Goal: Communication & Community: Share content

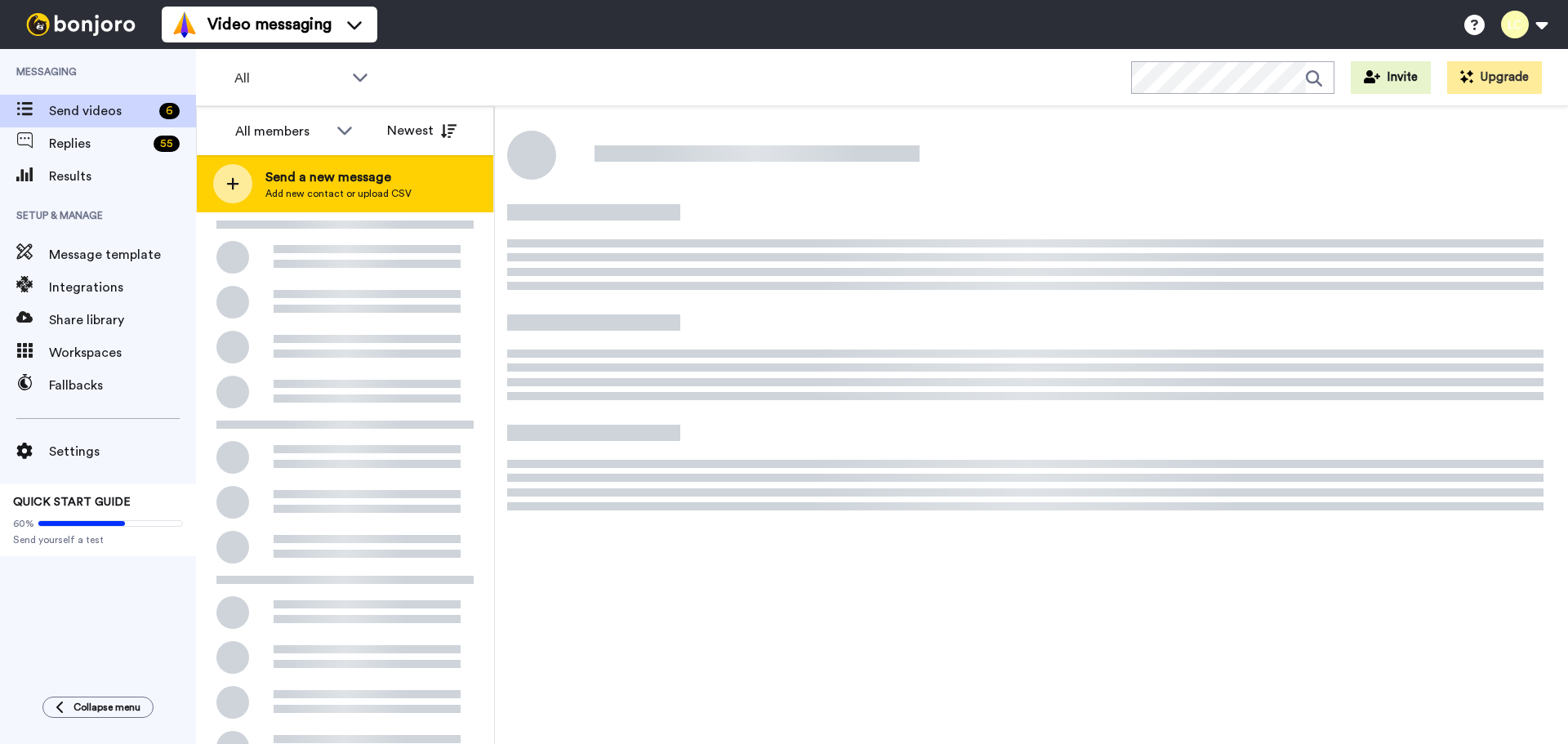
click at [351, 176] on span "Send a new message" at bounding box center [339, 177] width 147 height 19
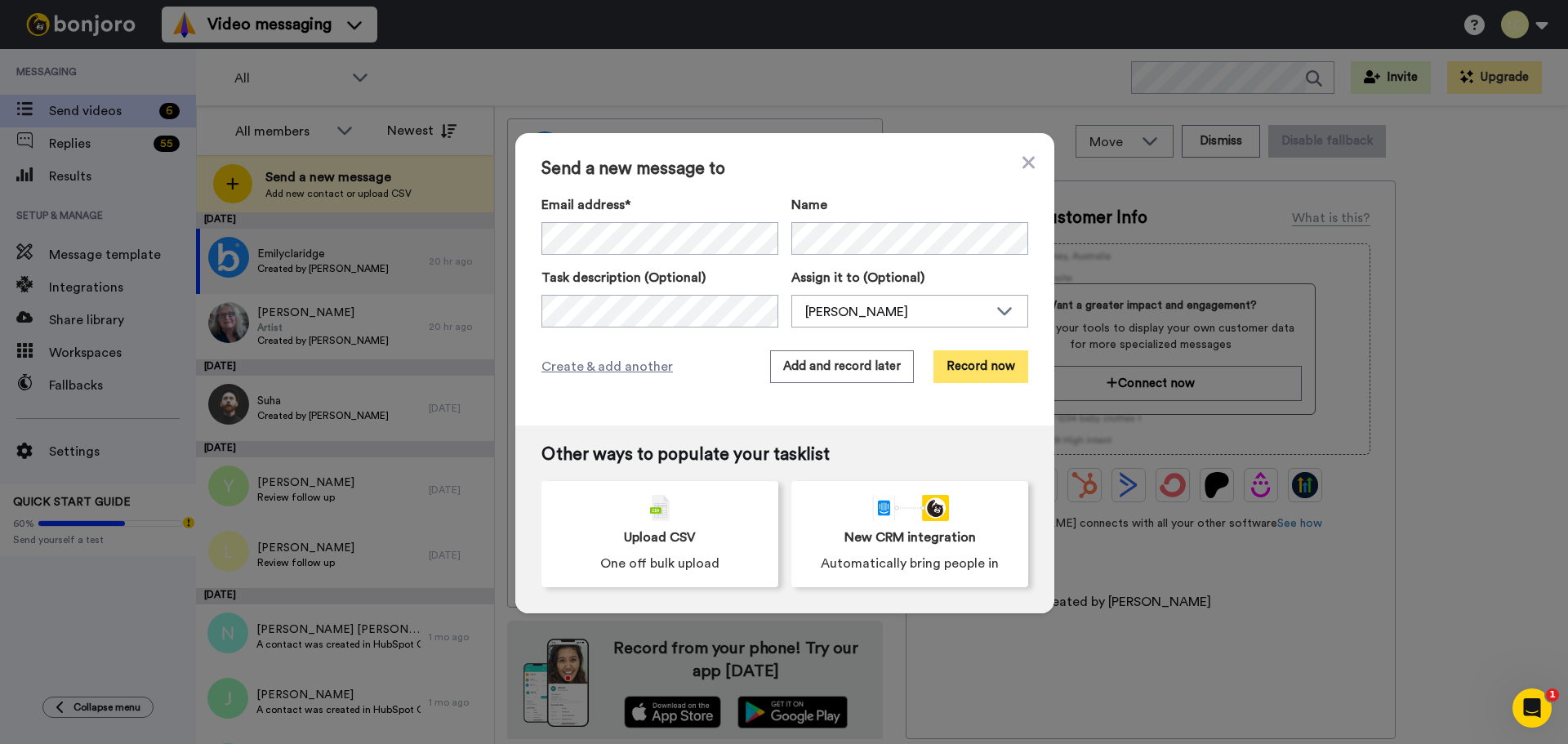
click at [964, 359] on button "Record now" at bounding box center [981, 367] width 94 height 33
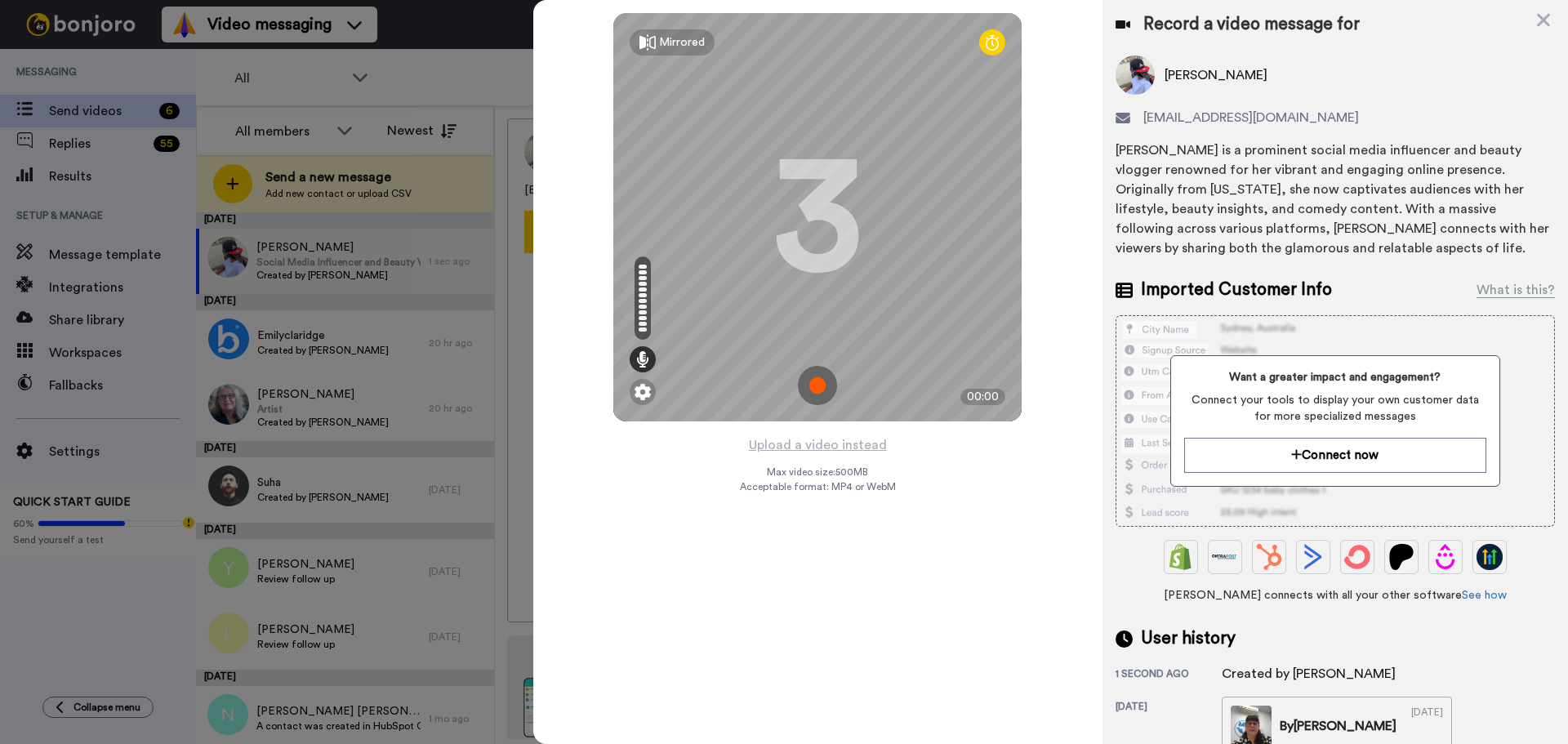
click at [827, 384] on img at bounding box center [817, 385] width 40 height 40
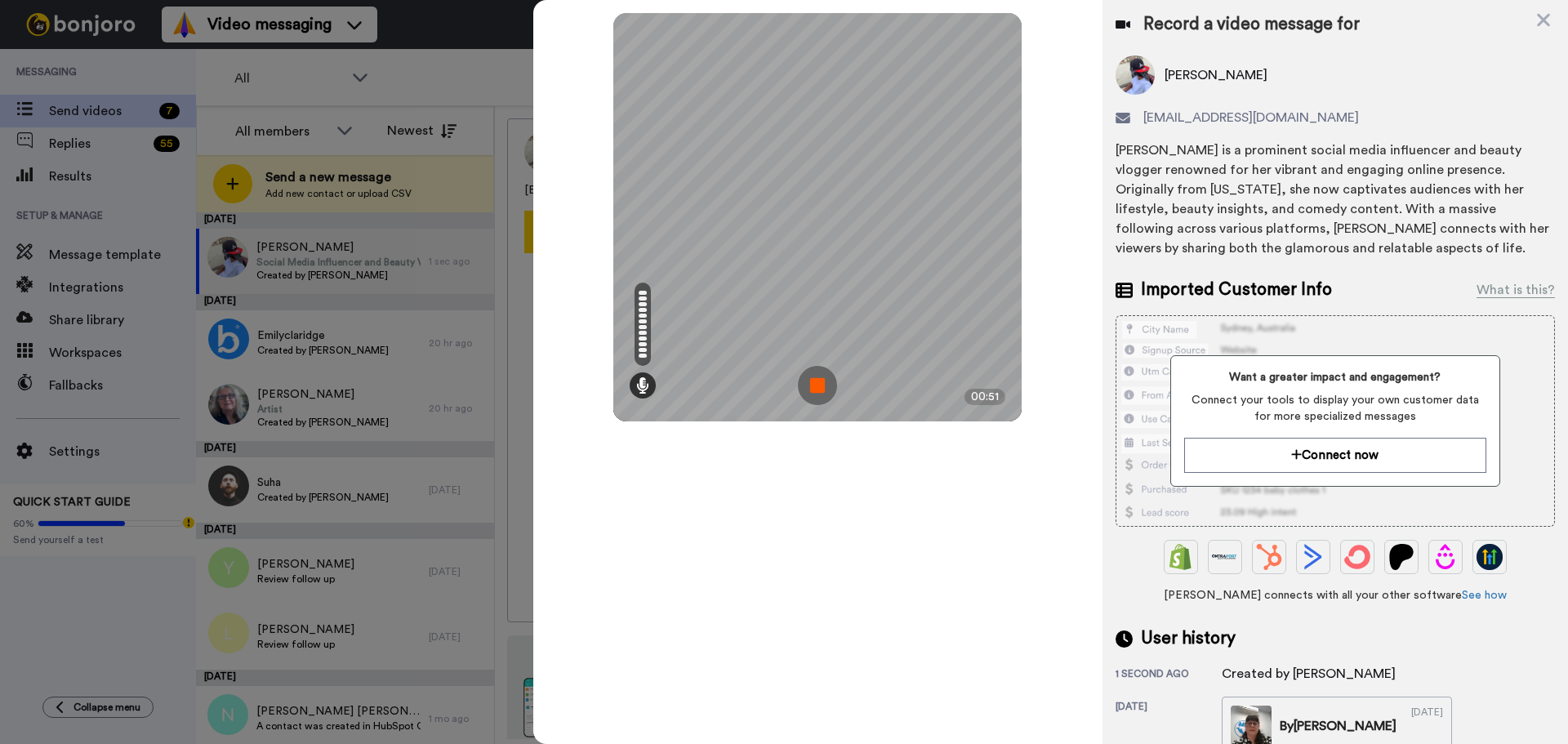
click at [805, 387] on img at bounding box center [817, 385] width 40 height 40
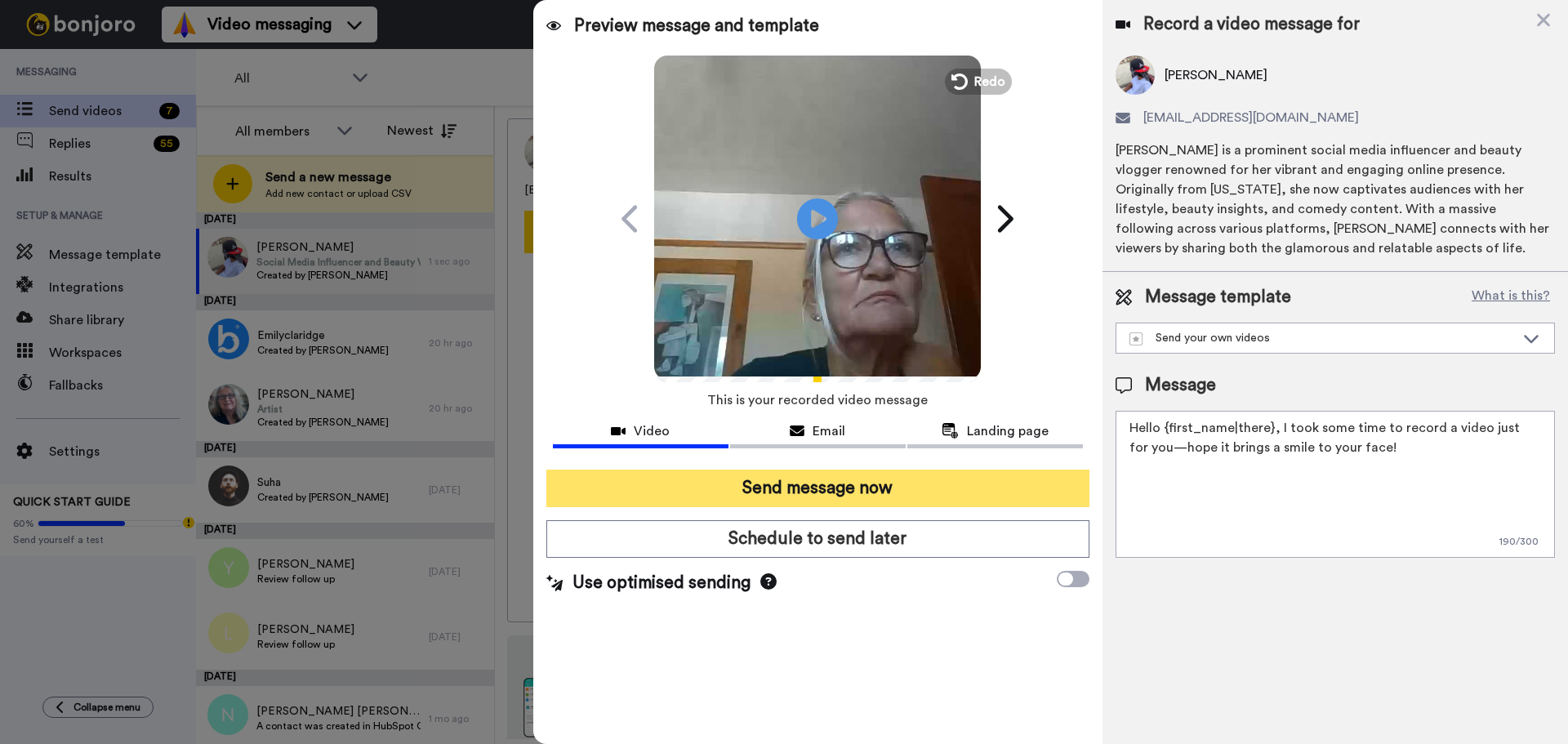
click at [876, 492] on button "Send message now" at bounding box center [818, 488] width 543 height 38
